Goal: Transaction & Acquisition: Purchase product/service

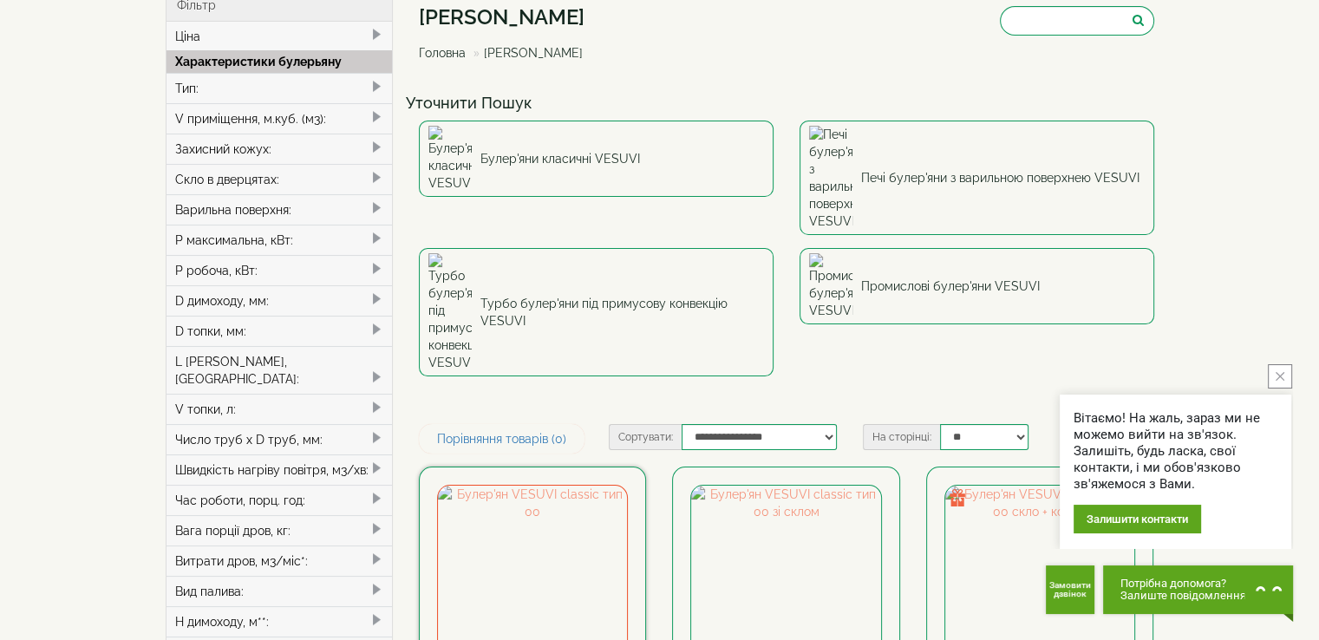
scroll to position [87, 0]
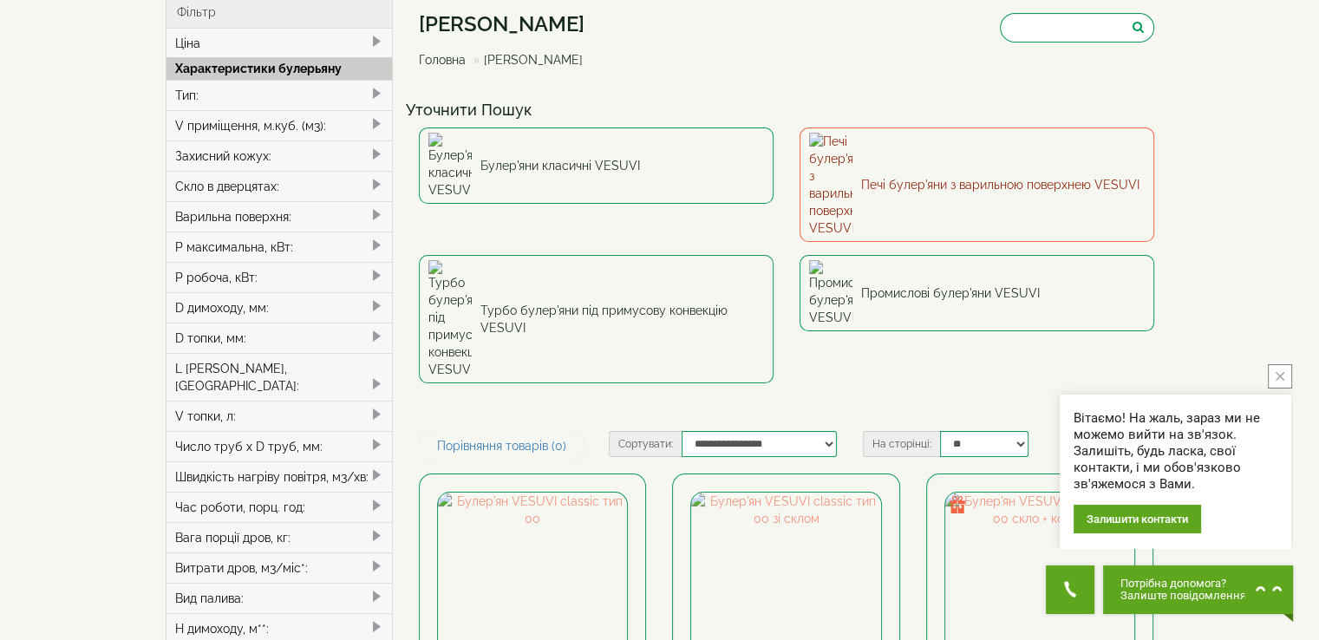
click at [624, 155] on link "Печі булер'яни з варильною поверхнею VESUVI" at bounding box center [977, 184] width 355 height 114
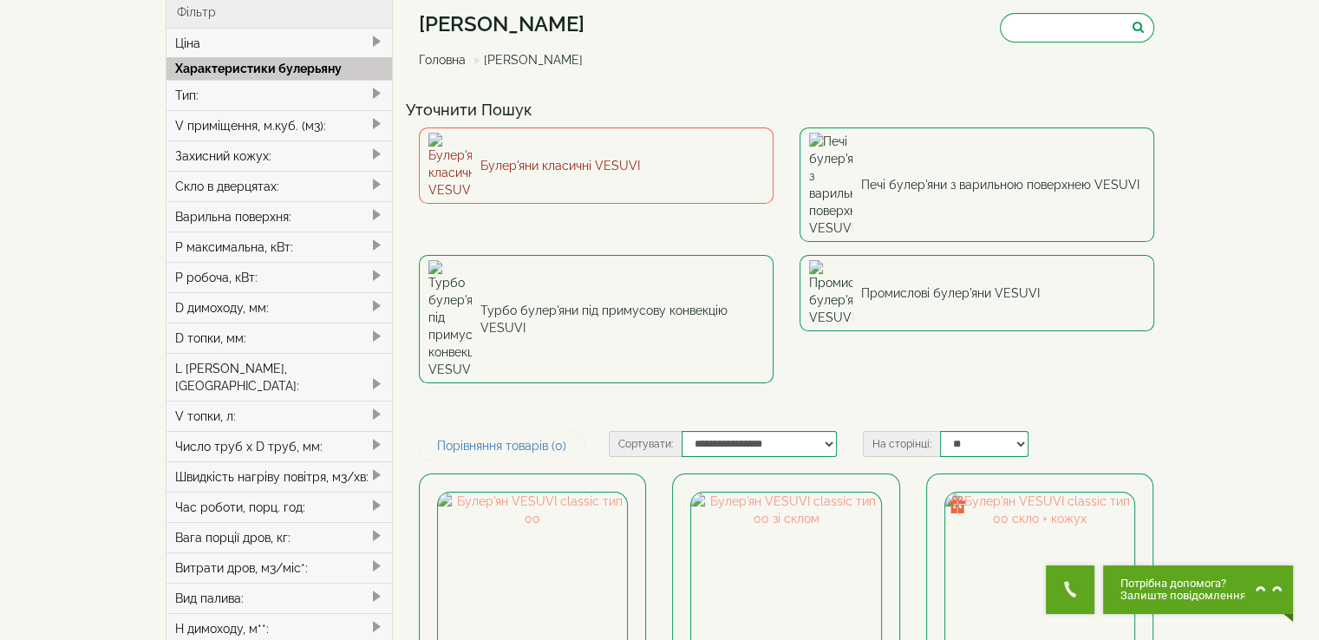
click at [576, 151] on link "Булер'яни класичні VESUVI" at bounding box center [596, 165] width 355 height 76
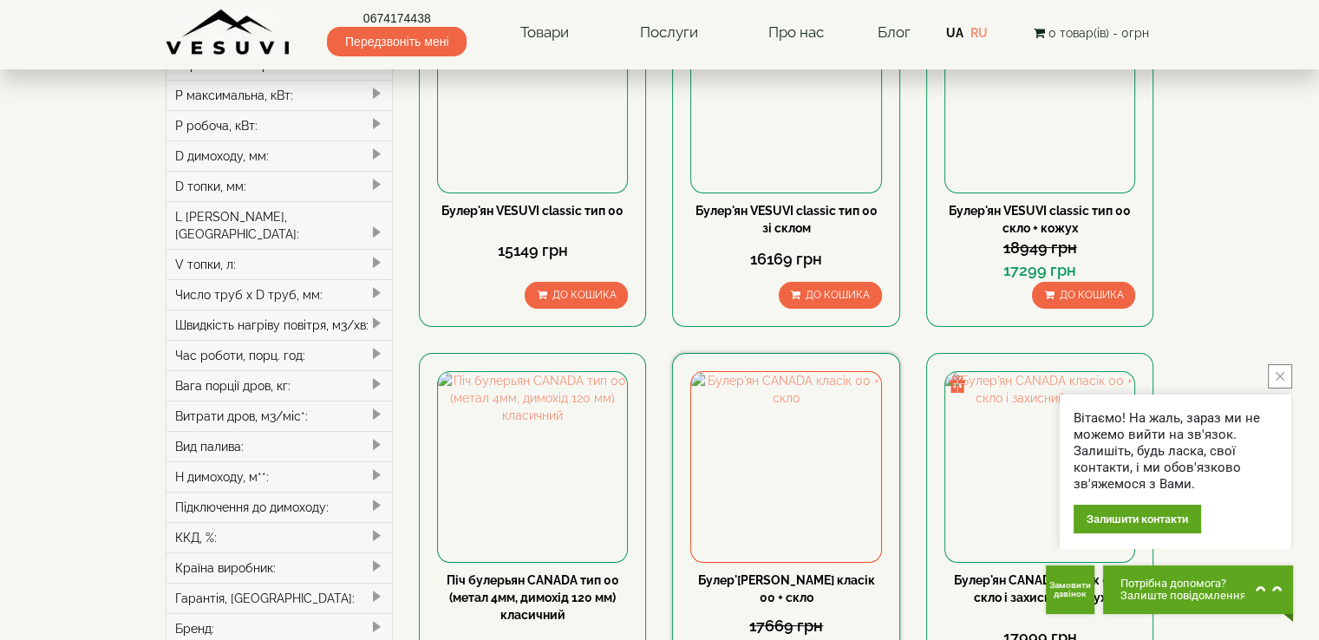
scroll to position [87, 0]
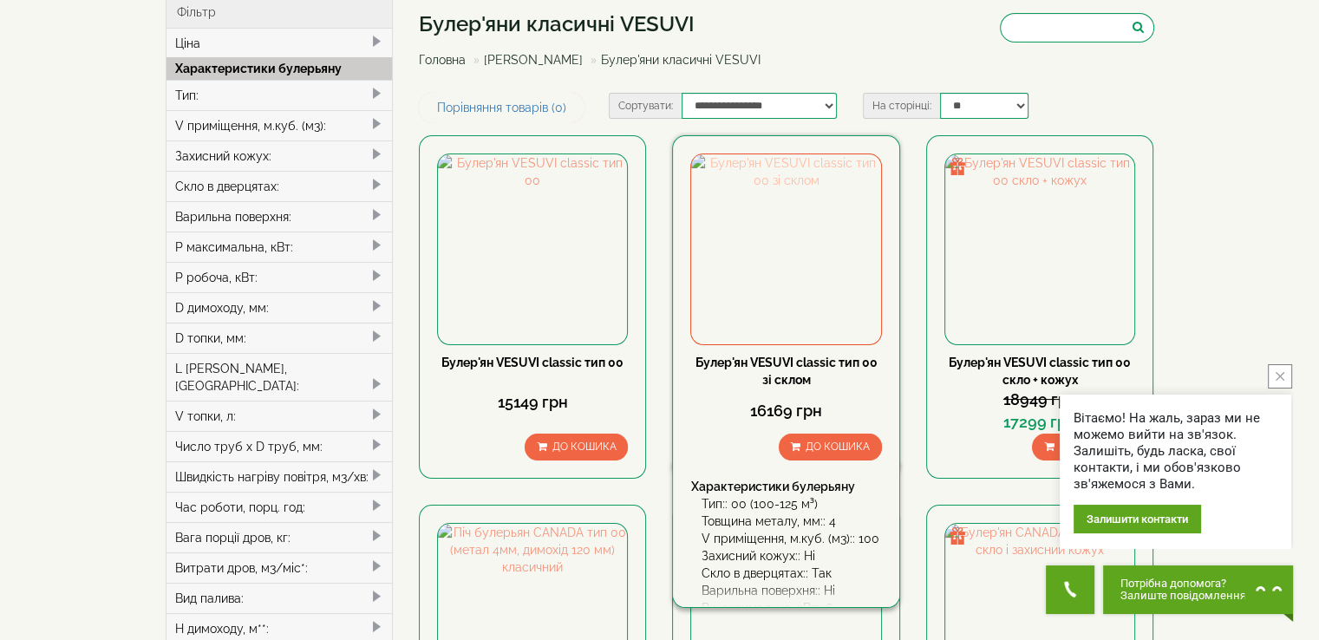
click at [807, 309] on img at bounding box center [785, 248] width 189 height 189
